Goal: Communication & Community: Connect with others

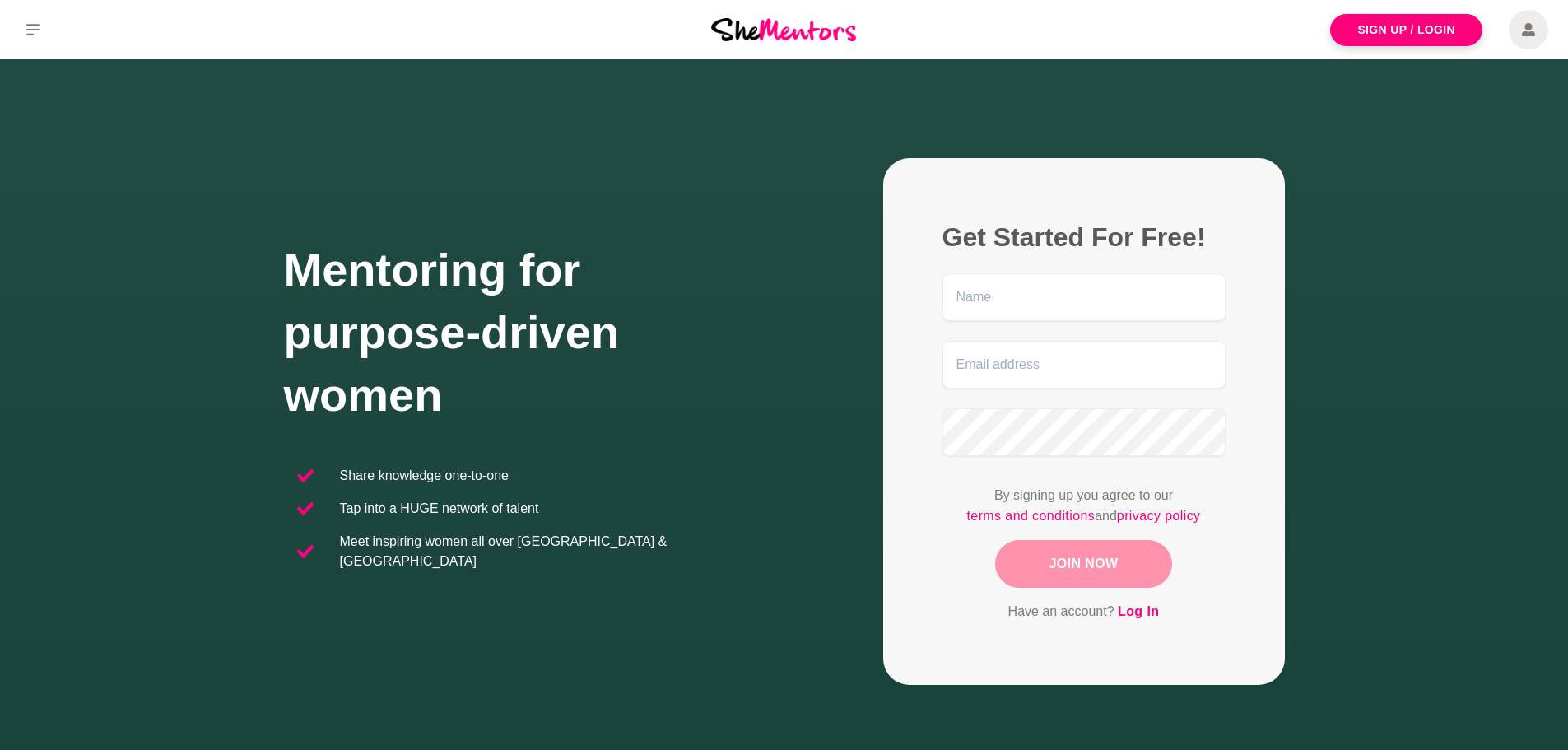
scroll to position [268, 0]
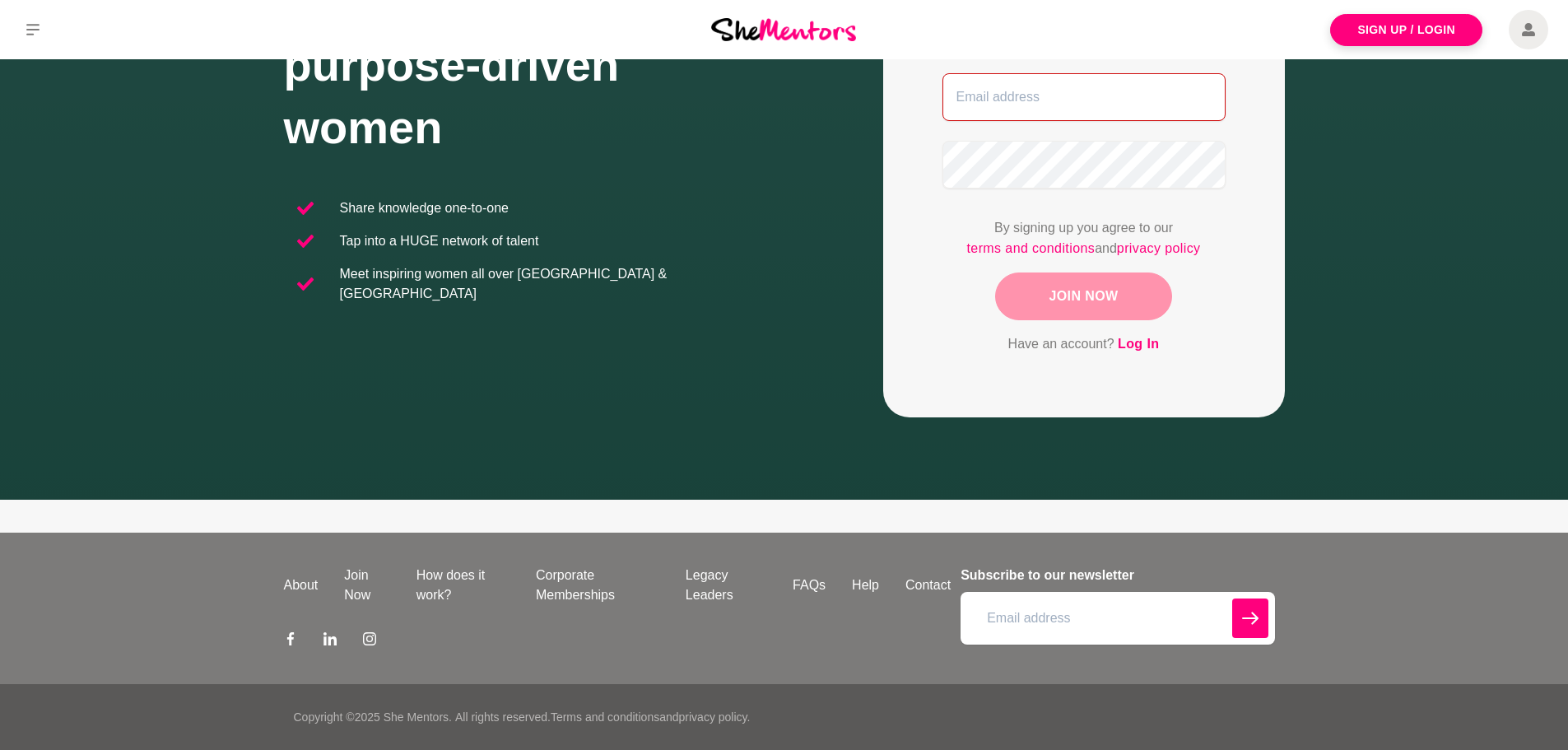
type input "[EMAIL_ADDRESS][DOMAIN_NAME]"
click at [1519, 36] on span at bounding box center [1529, 29] width 40 height 40
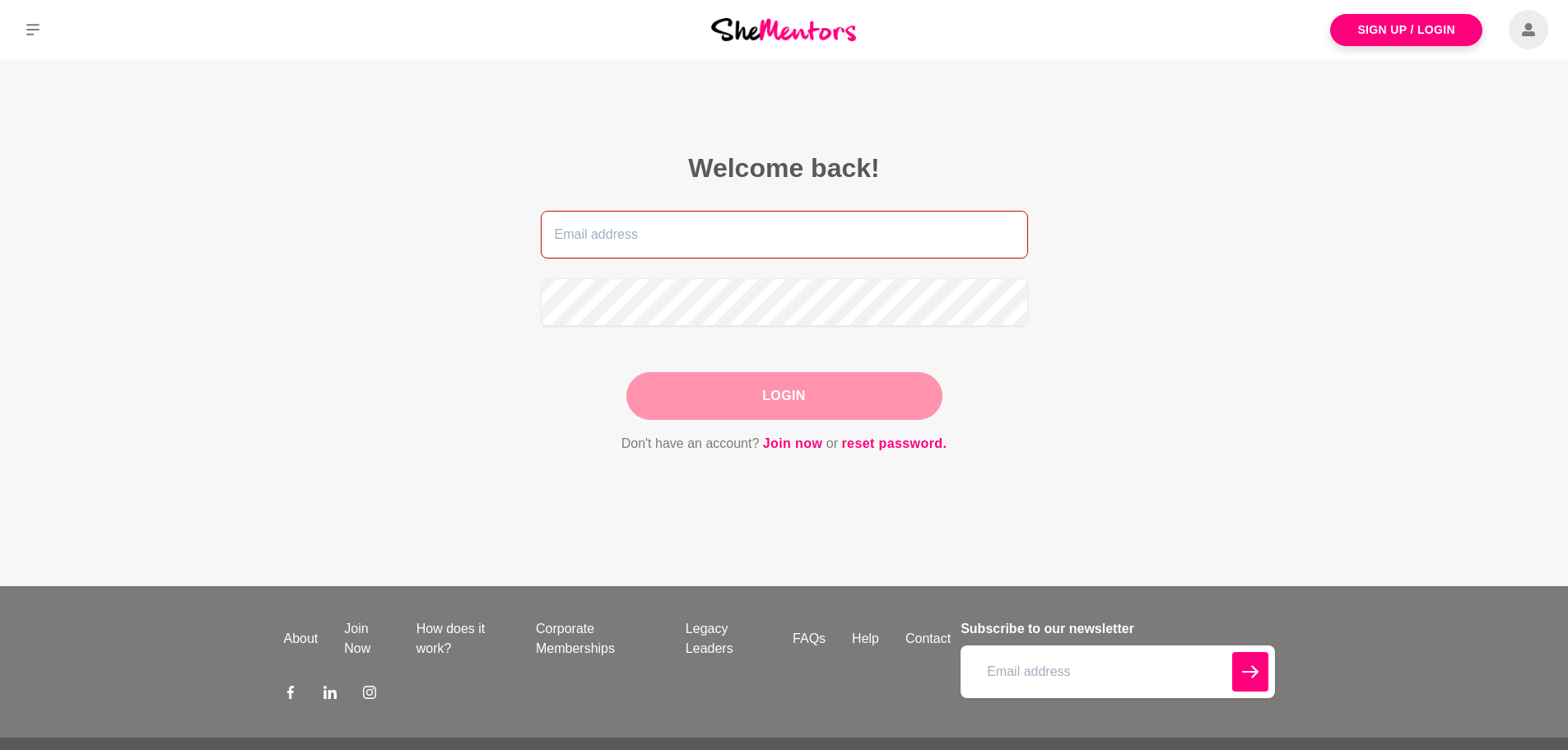
type input "[EMAIL_ADDRESS][DOMAIN_NAME]"
click at [806, 384] on button "Login" at bounding box center [784, 396] width 316 height 48
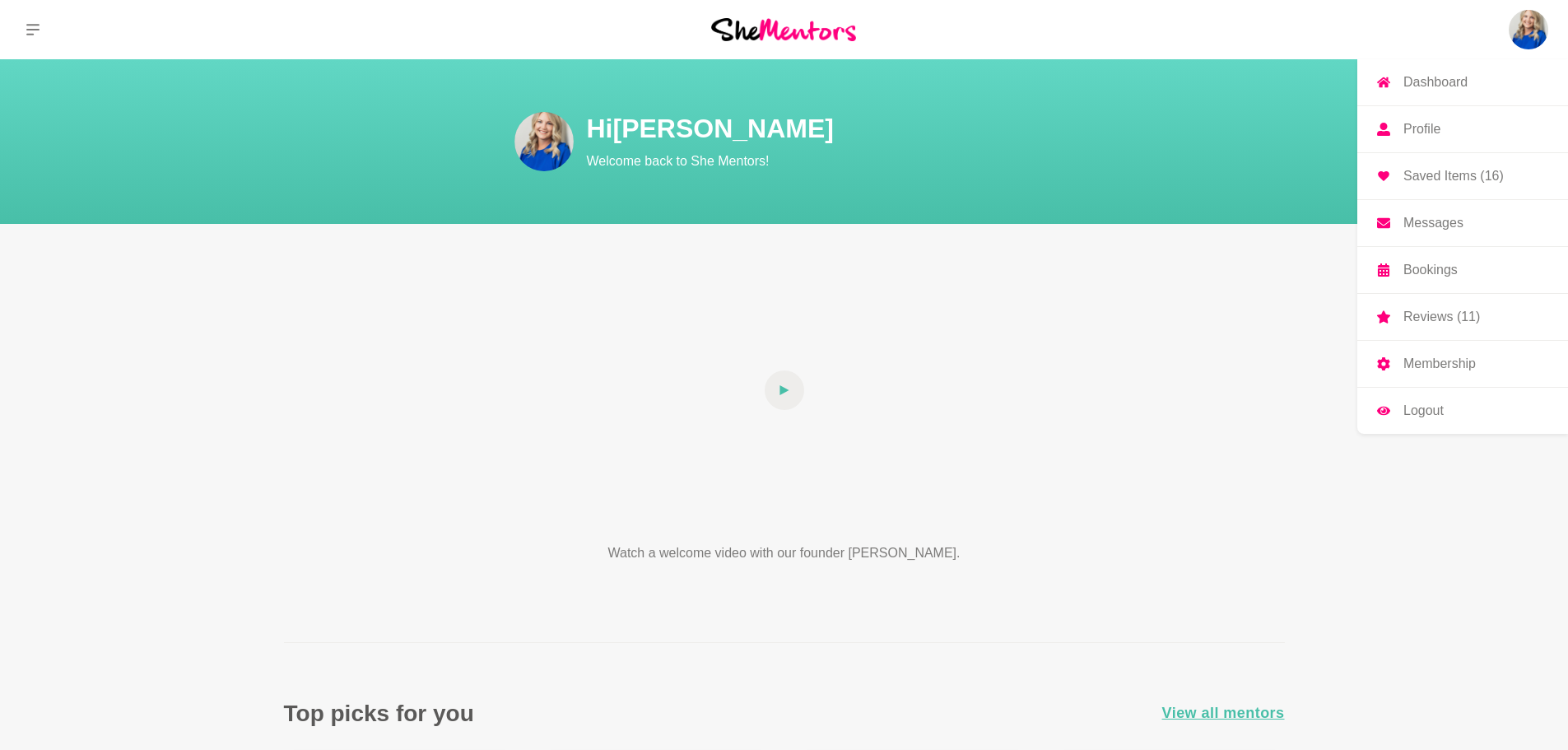
click at [1536, 21] on img at bounding box center [1529, 29] width 40 height 40
click at [1437, 220] on p "Messages" at bounding box center [1434, 224] width 60 height 13
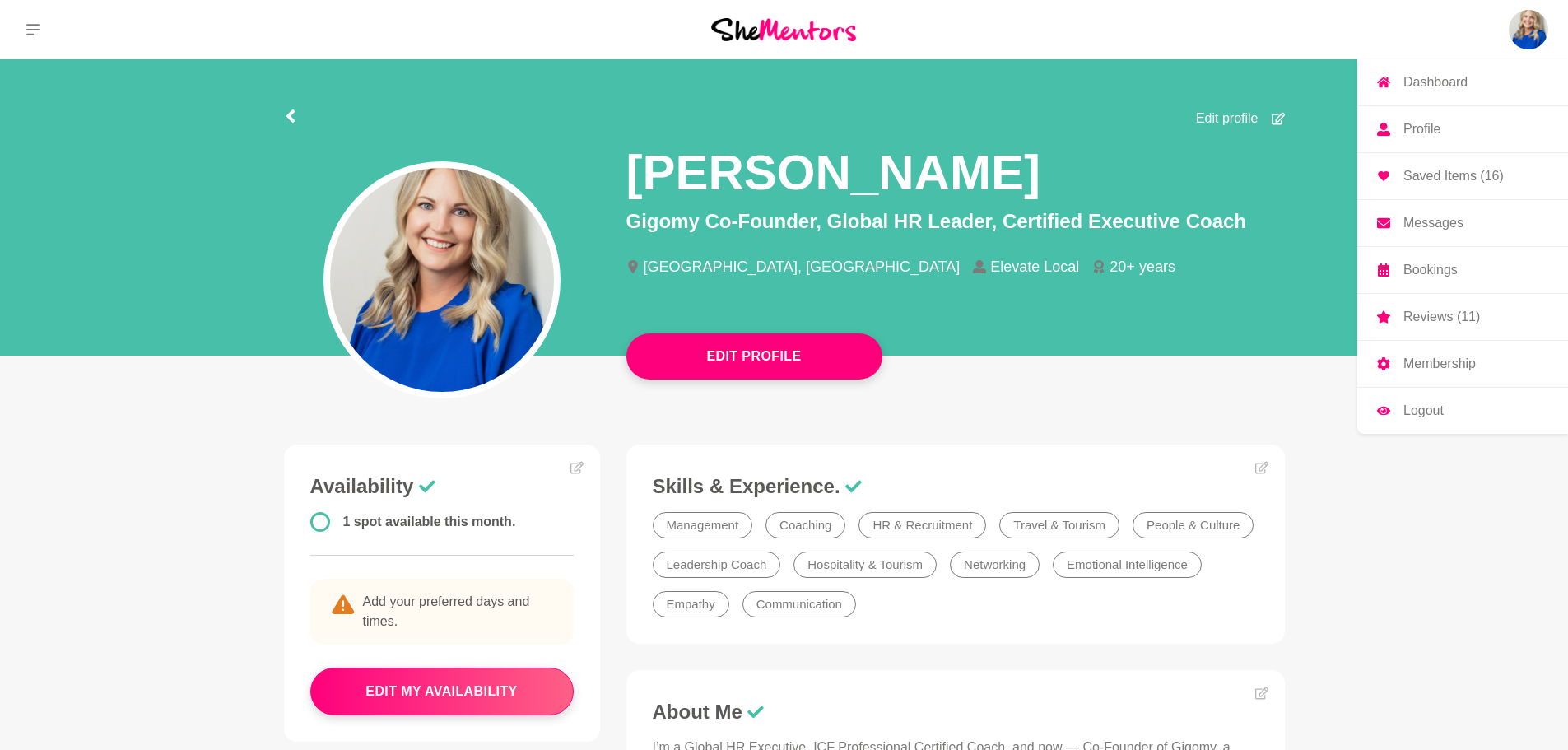
click at [1448, 225] on p "Messages" at bounding box center [1434, 224] width 60 height 13
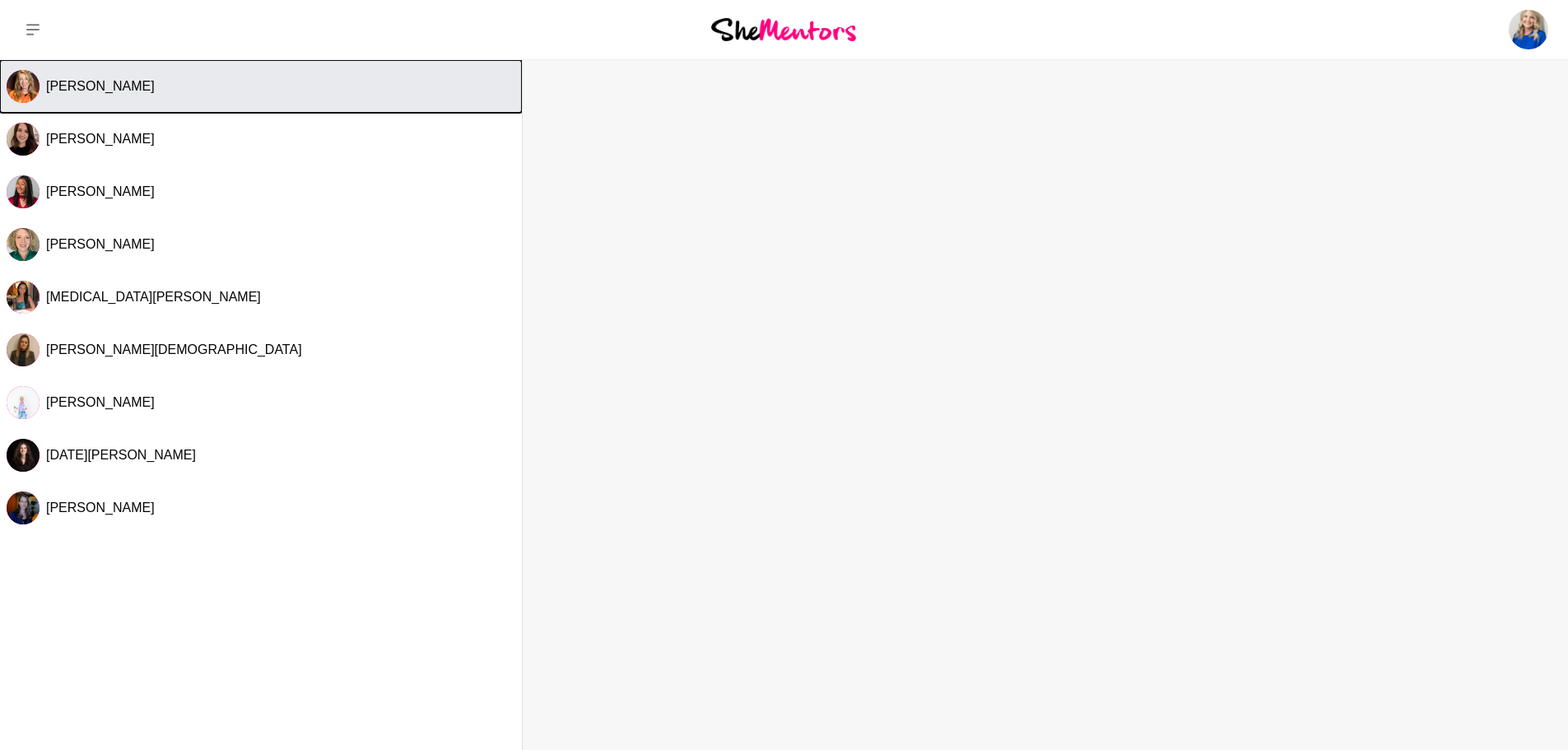
click at [202, 99] on button "[PERSON_NAME]" at bounding box center [261, 87] width 522 height 53
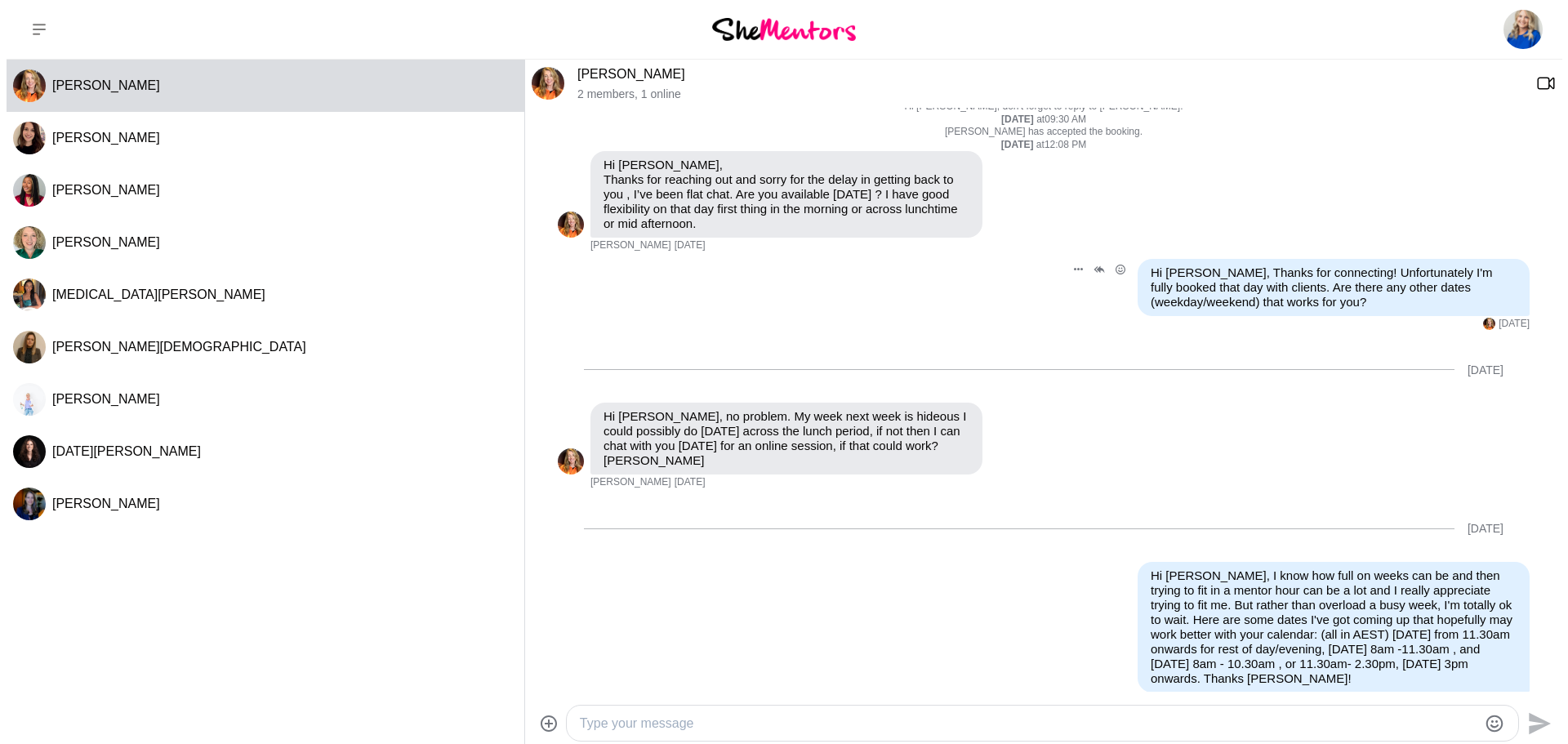
scroll to position [576, 0]
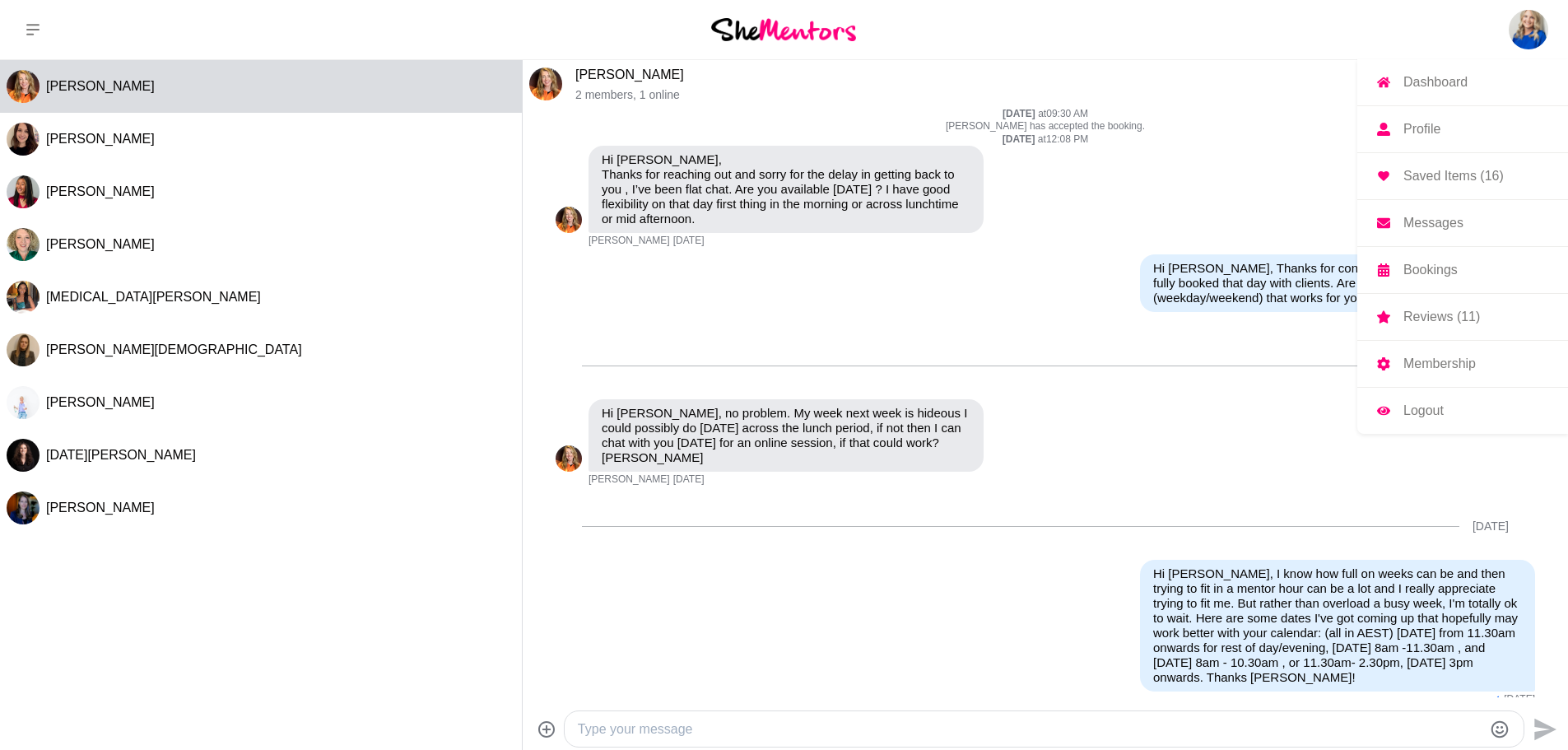
click at [1534, 33] on img at bounding box center [1529, 29] width 40 height 40
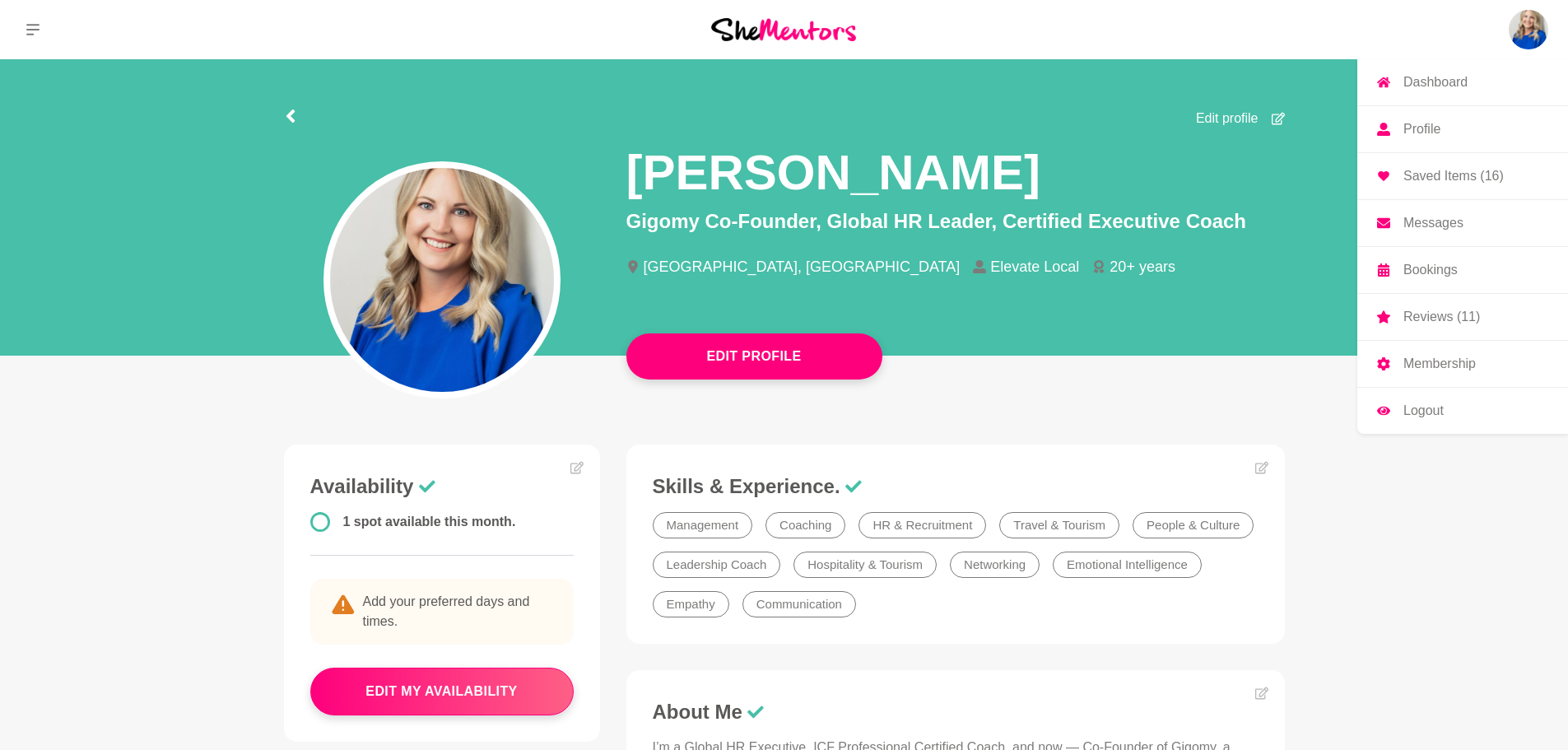
click at [1438, 366] on p "Membership" at bounding box center [1440, 364] width 73 height 13
